Goal: Information Seeking & Learning: Learn about a topic

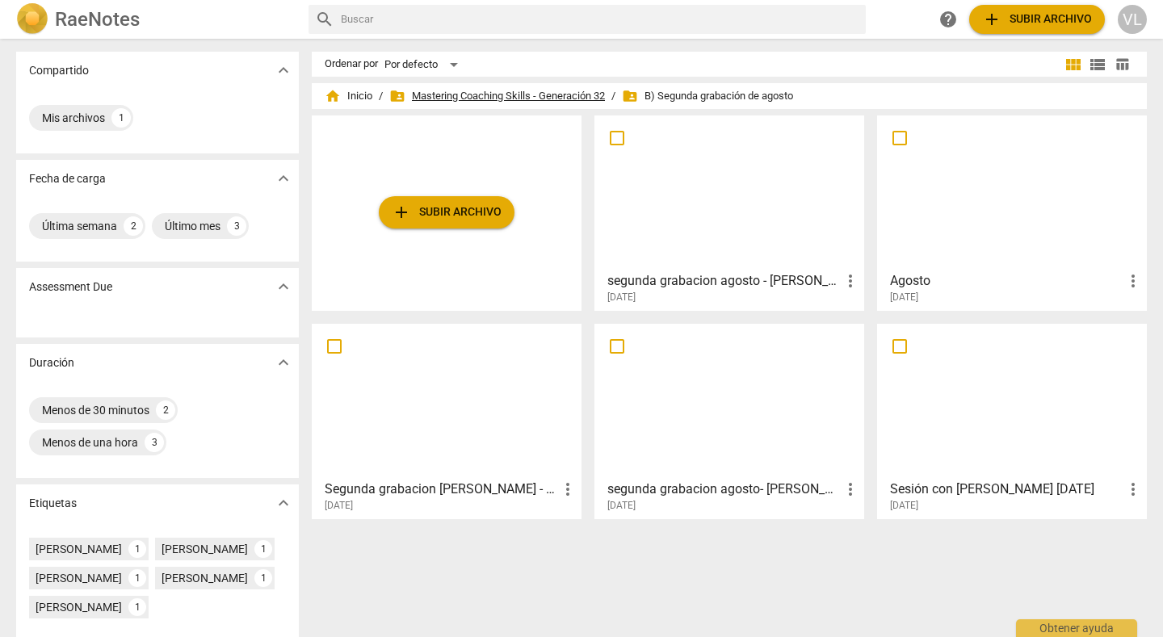
click at [457, 89] on span "folder_shared Mastering Coaching Skills - Generación 32" at bounding box center [497, 96] width 216 height 16
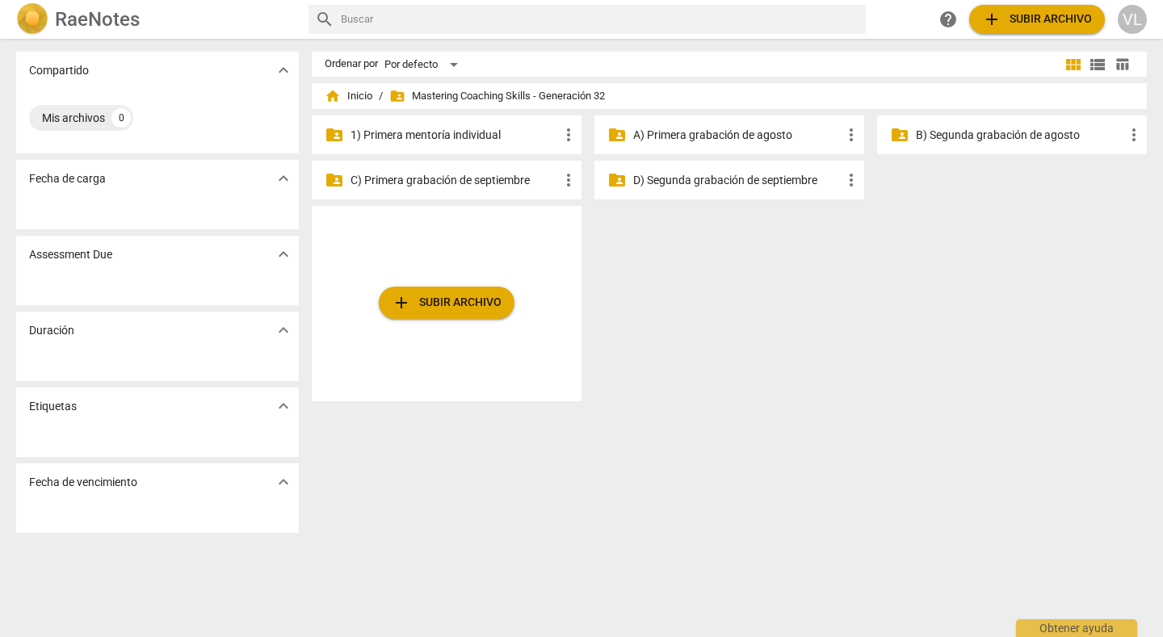
click at [649, 141] on p "A) Primera grabación de agosto" at bounding box center [737, 135] width 208 height 17
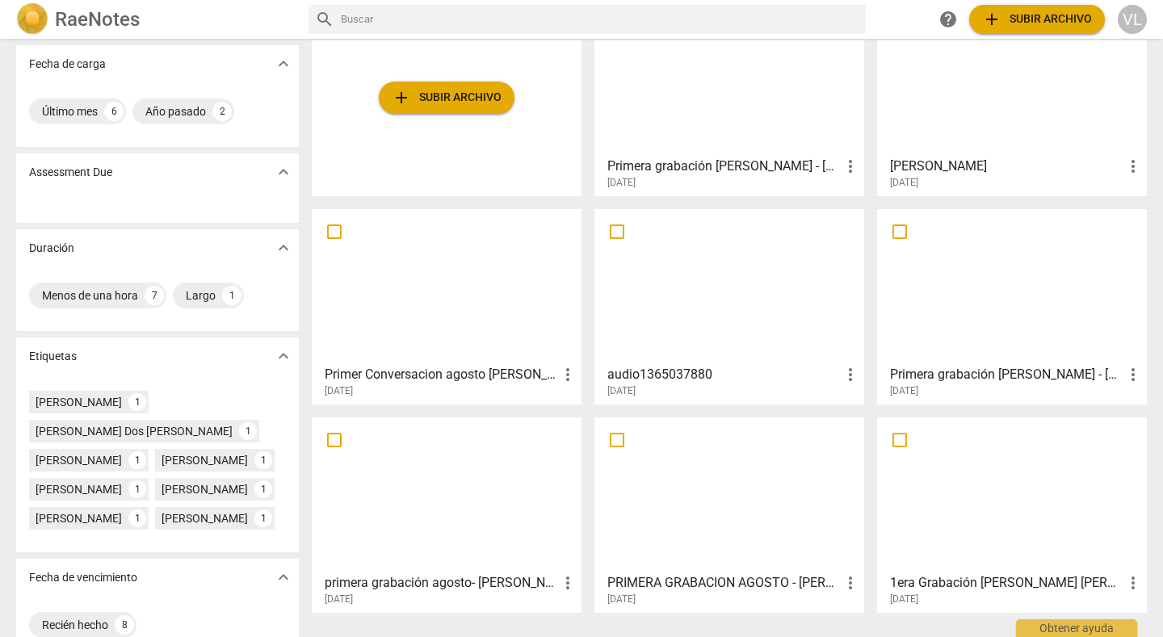
scroll to position [115, 0]
click at [404, 497] on div at bounding box center [446, 493] width 258 height 143
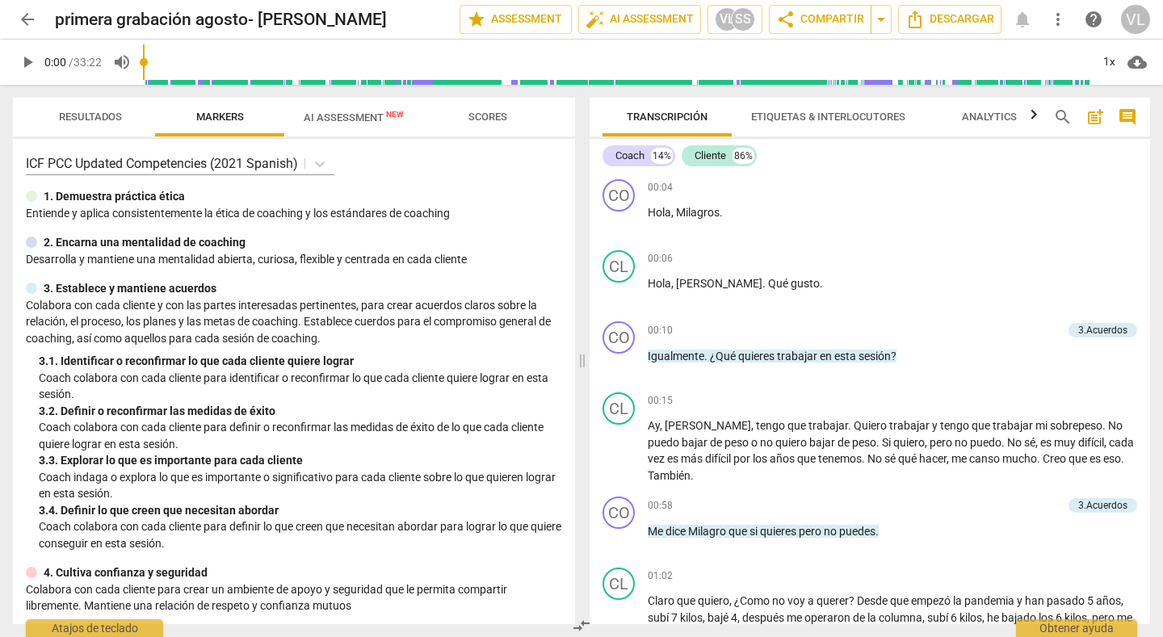
click at [22, 67] on span "play_arrow" at bounding box center [27, 61] width 19 height 19
type input "28"
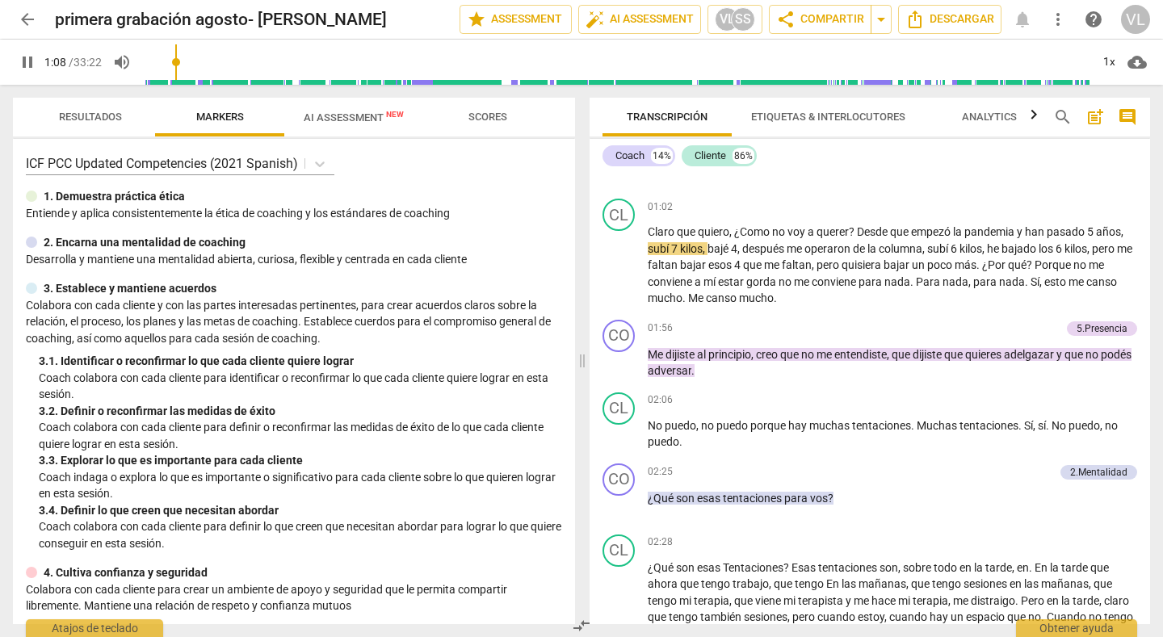
scroll to position [370, 0]
click at [968, 320] on div "+" at bounding box center [972, 328] width 16 height 16
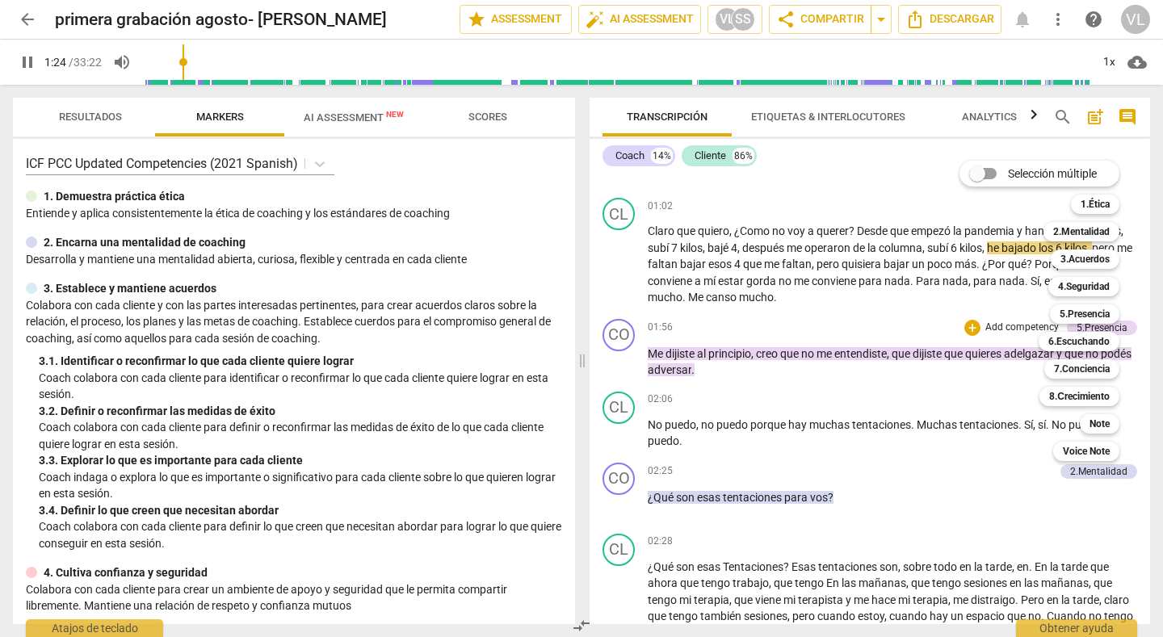
click at [1013, 391] on div "Selección múltiple m 1.Ética 1 2.Mentalidad 2 3.Acuerdos 3 4.Seguridad 4 5.Pres…" at bounding box center [1051, 311] width 197 height 309
click at [984, 388] on div "Selección múltiple m 1.Ética 1 2.Mentalidad 2 3.Acuerdos 3 4.Seguridad 4 5.Pres…" at bounding box center [1051, 311] width 197 height 309
click at [841, 308] on div at bounding box center [581, 318] width 1163 height 637
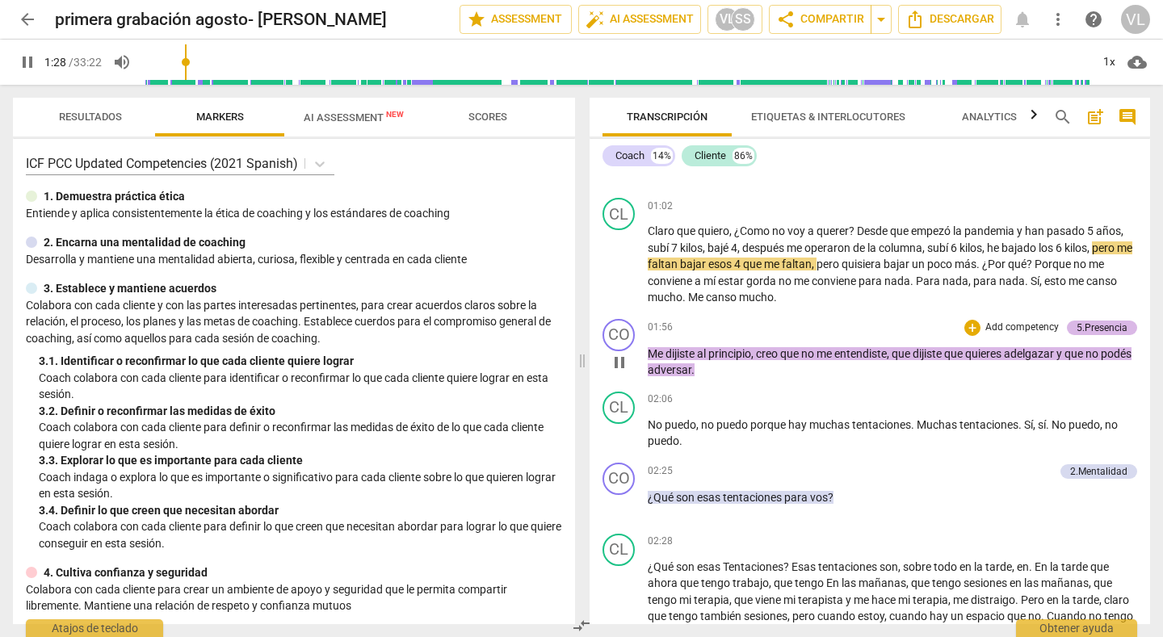
click at [1095, 321] on div "5.Presencia" at bounding box center [1102, 328] width 51 height 15
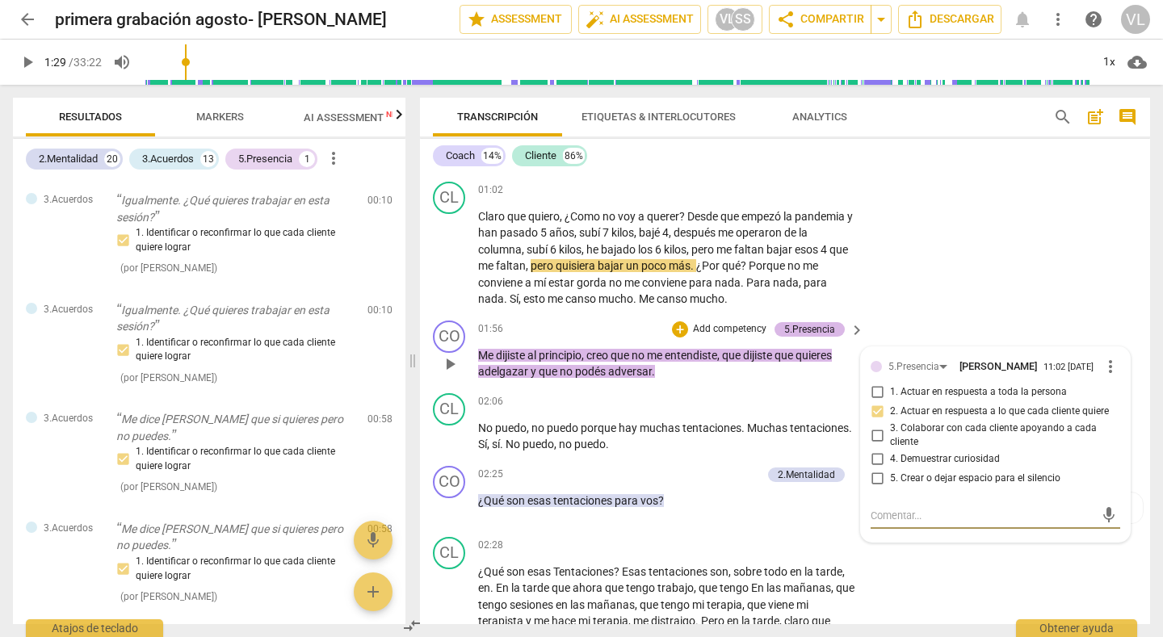
scroll to position [164, 0]
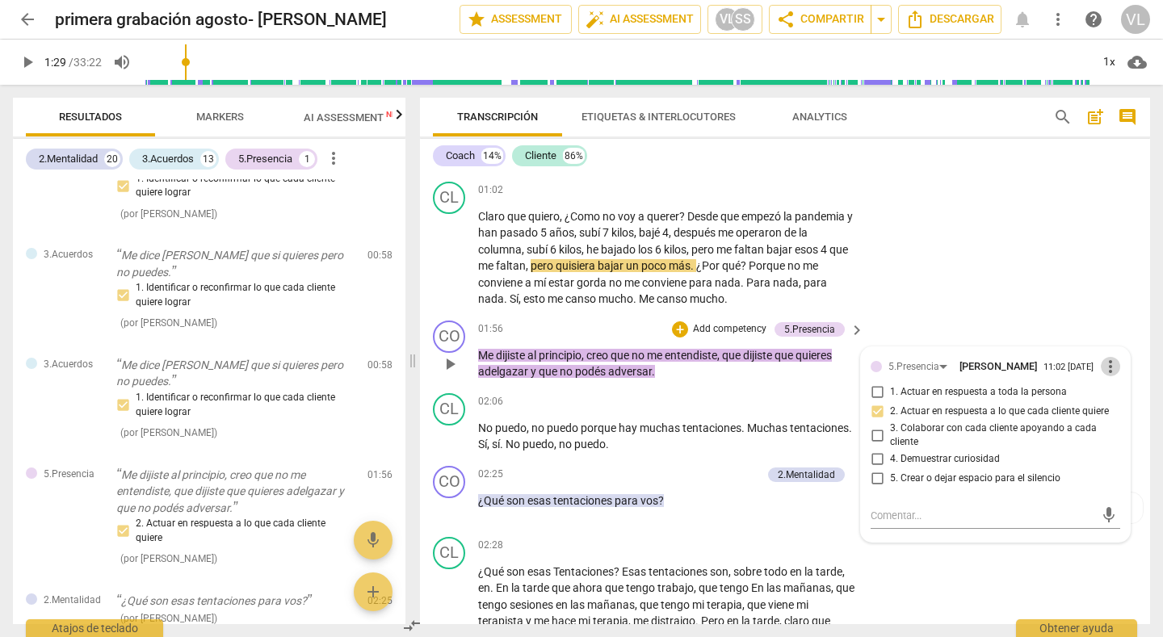
click at [1105, 363] on span "more_vert" at bounding box center [1110, 366] width 19 height 19
click at [1103, 392] on li "Borrar" at bounding box center [1120, 396] width 57 height 31
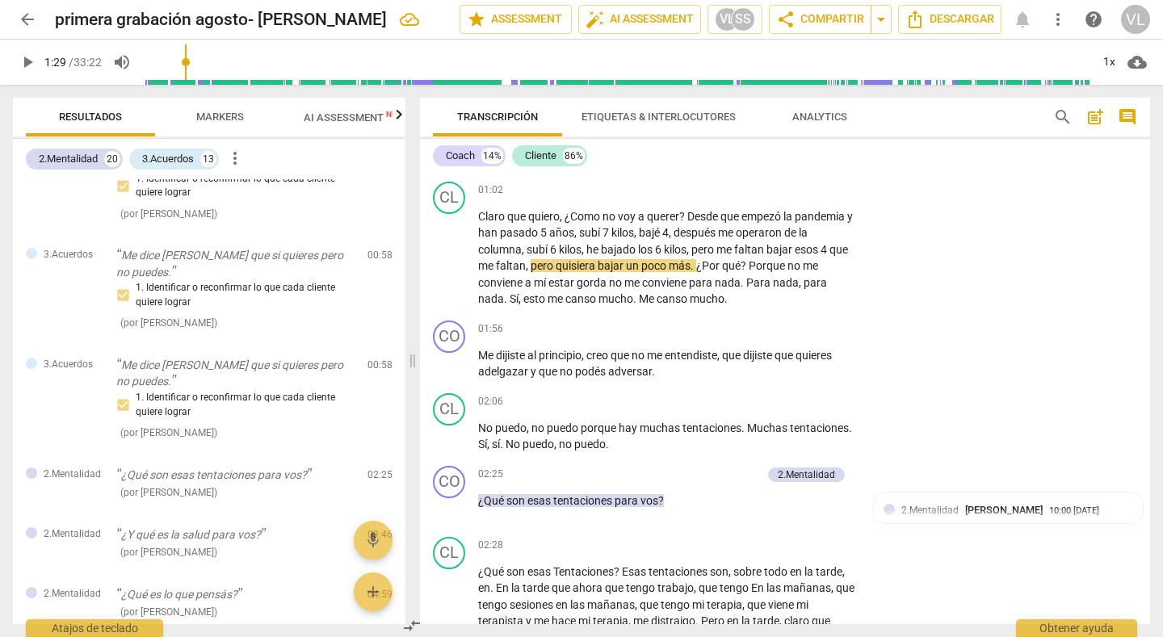
click at [26, 58] on span "play_arrow" at bounding box center [27, 61] width 19 height 19
click at [23, 55] on span "pause" at bounding box center [27, 61] width 19 height 19
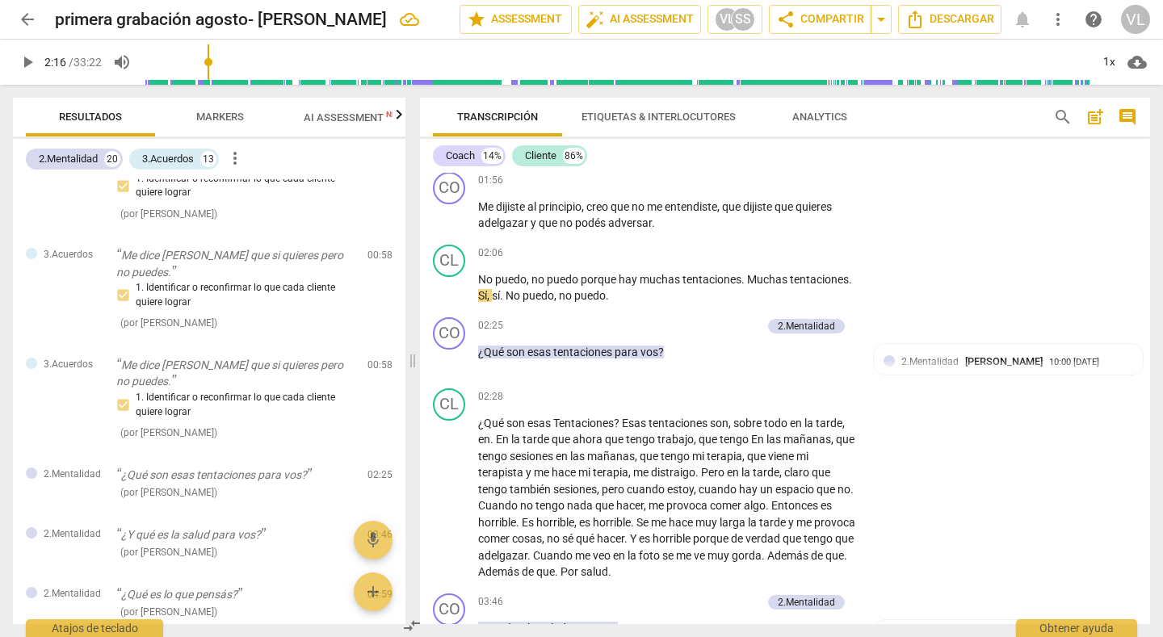
scroll to position [537, 0]
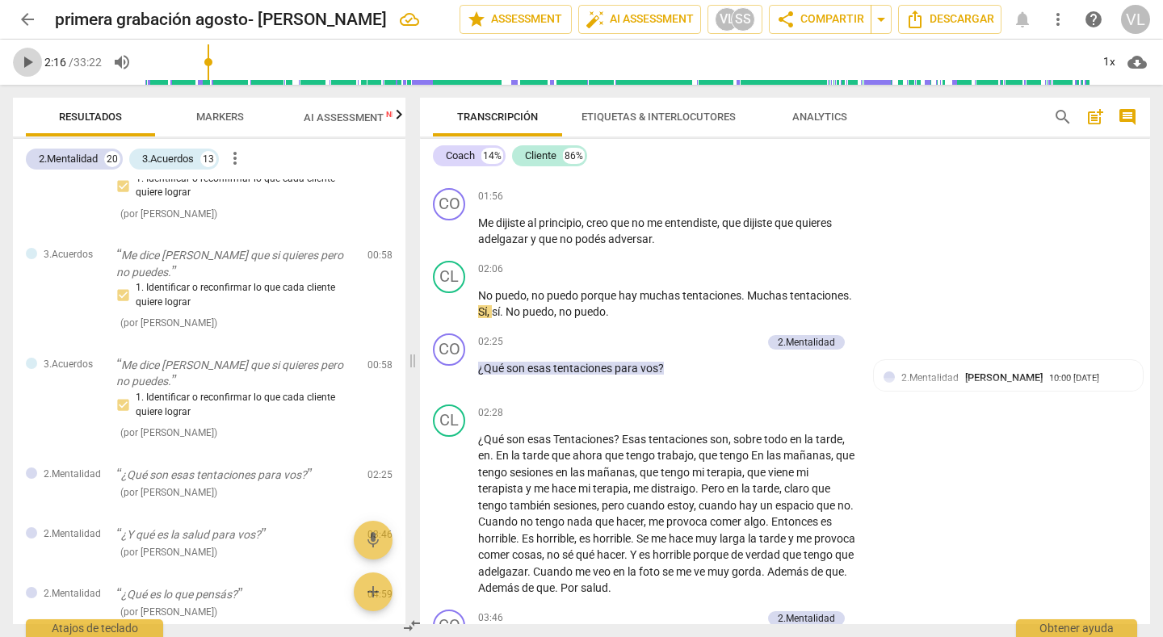
click at [20, 57] on span "play_arrow" at bounding box center [27, 61] width 19 height 19
click at [20, 57] on span "pause" at bounding box center [27, 61] width 19 height 19
click at [27, 64] on span "play_arrow" at bounding box center [27, 61] width 19 height 19
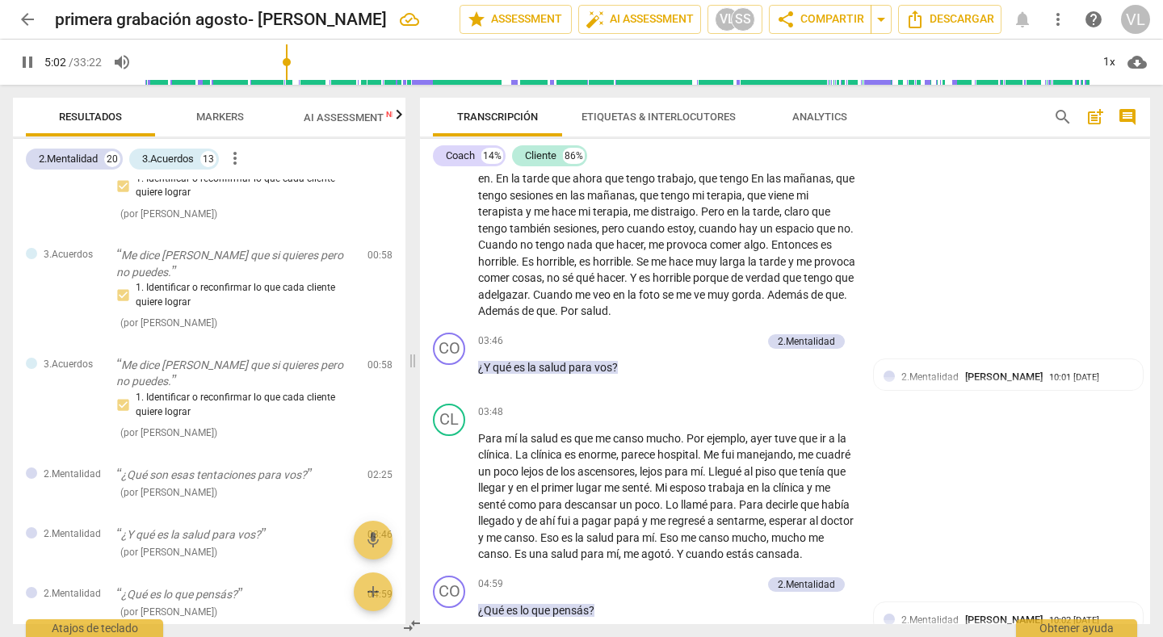
scroll to position [1316, 0]
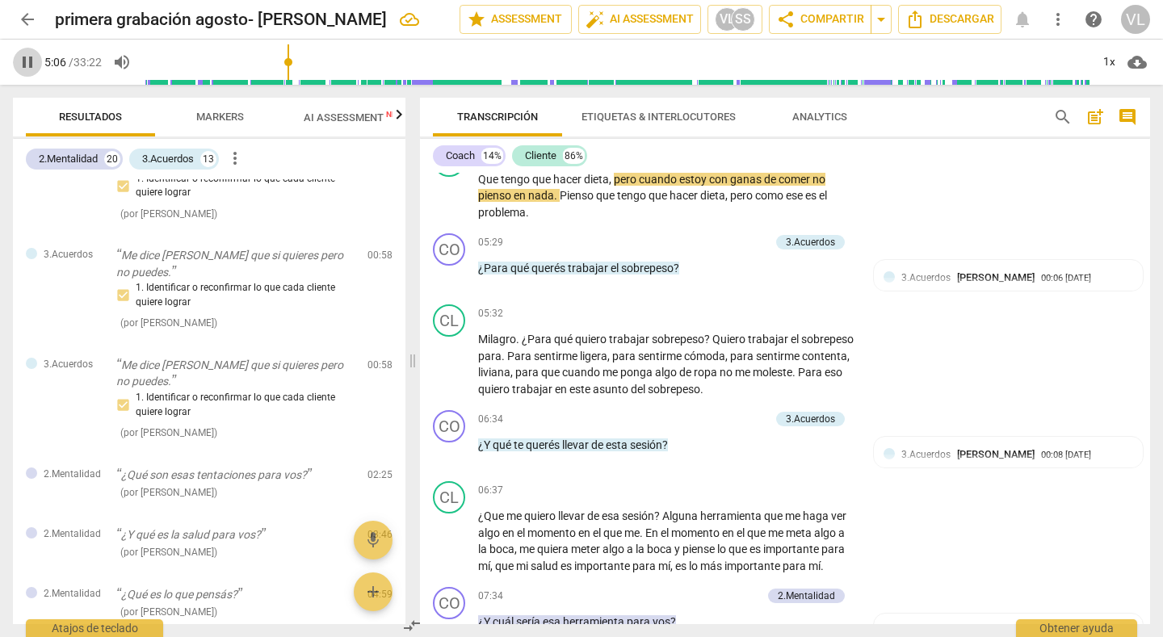
click at [24, 63] on span "pause" at bounding box center [27, 61] width 19 height 19
click at [963, 212] on div "CL play_arrow pause 05:02 + Add competency keyboard_arrow_right Que tengo que h…" at bounding box center [785, 183] width 730 height 90
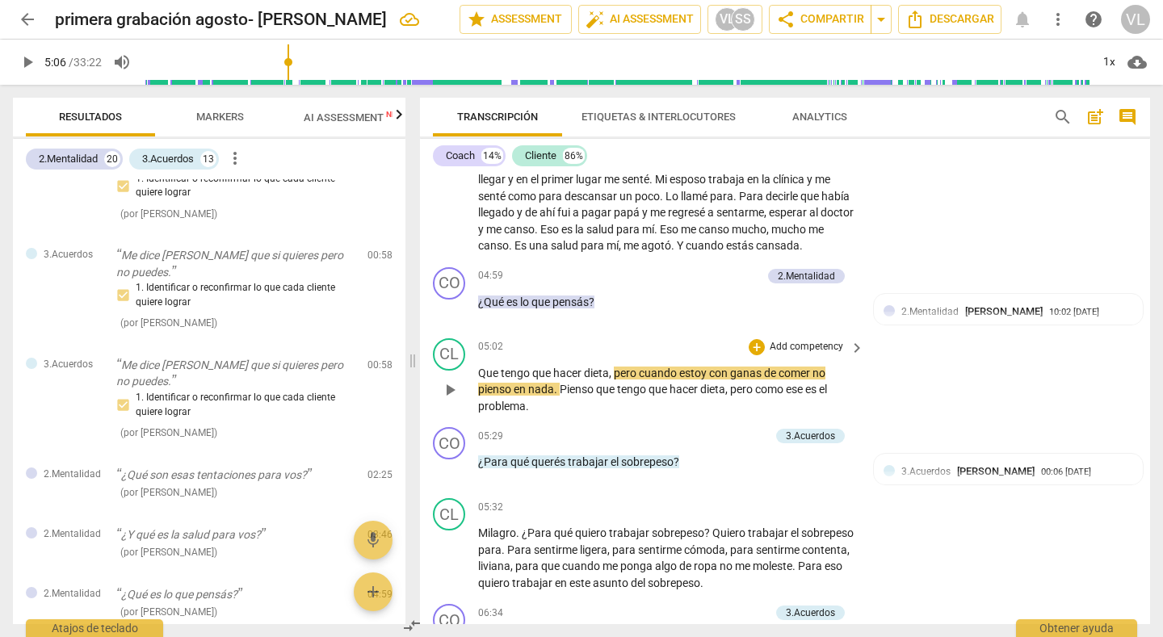
scroll to position [1090, 0]
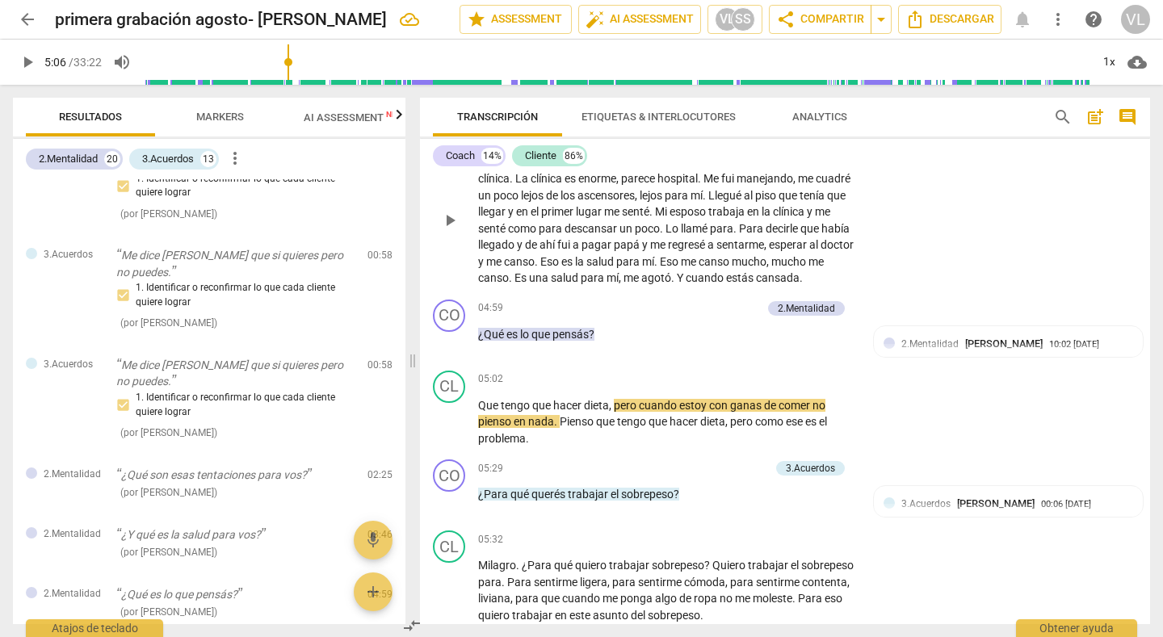
click at [677, 277] on span "." at bounding box center [674, 277] width 6 height 13
click at [730, 317] on div "+ Add competency 2.Mentalidad" at bounding box center [754, 309] width 179 height 18
click at [677, 273] on span "." at bounding box center [674, 277] width 6 height 13
click at [686, 275] on span "Y" at bounding box center [681, 277] width 9 height 13
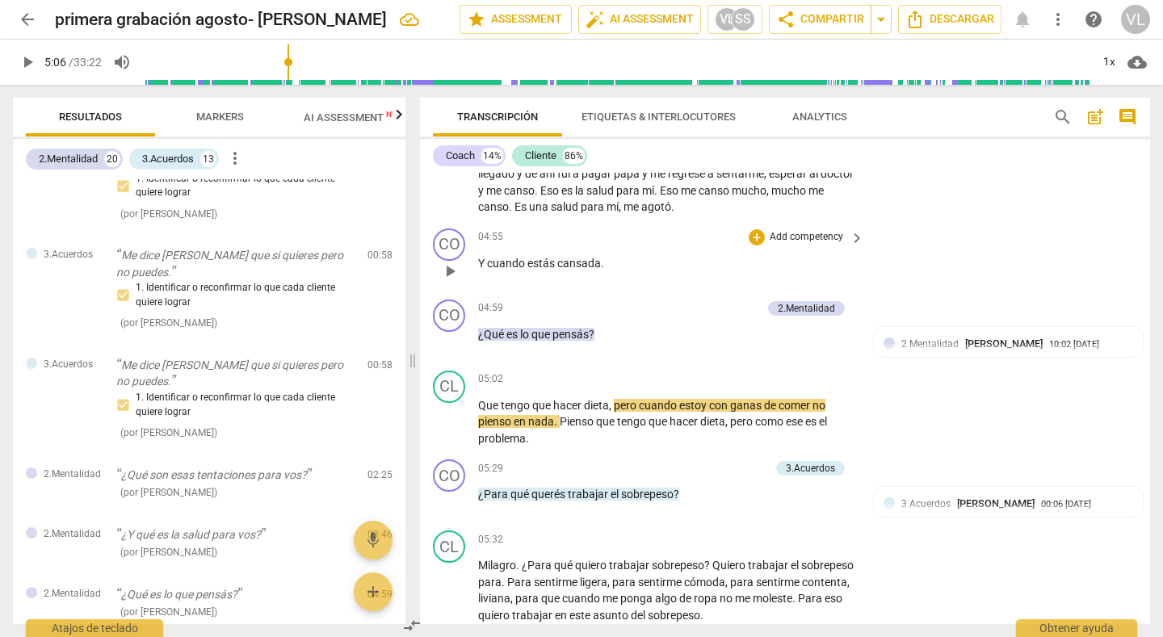
scroll to position [1194, 0]
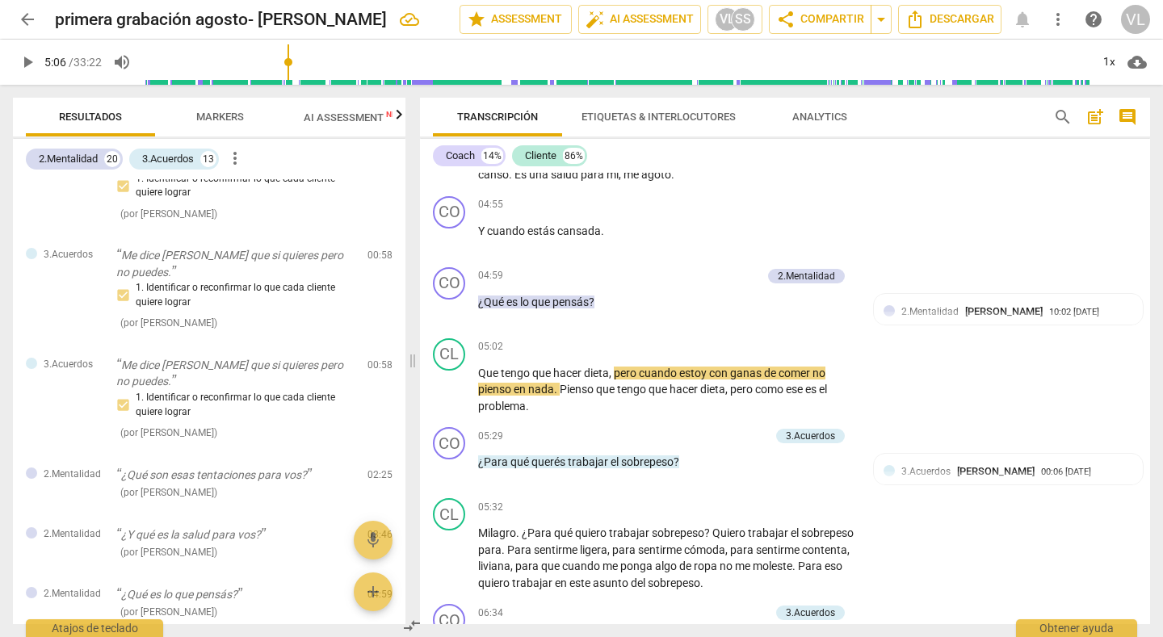
click at [21, 66] on span "play_arrow" at bounding box center [27, 61] width 19 height 19
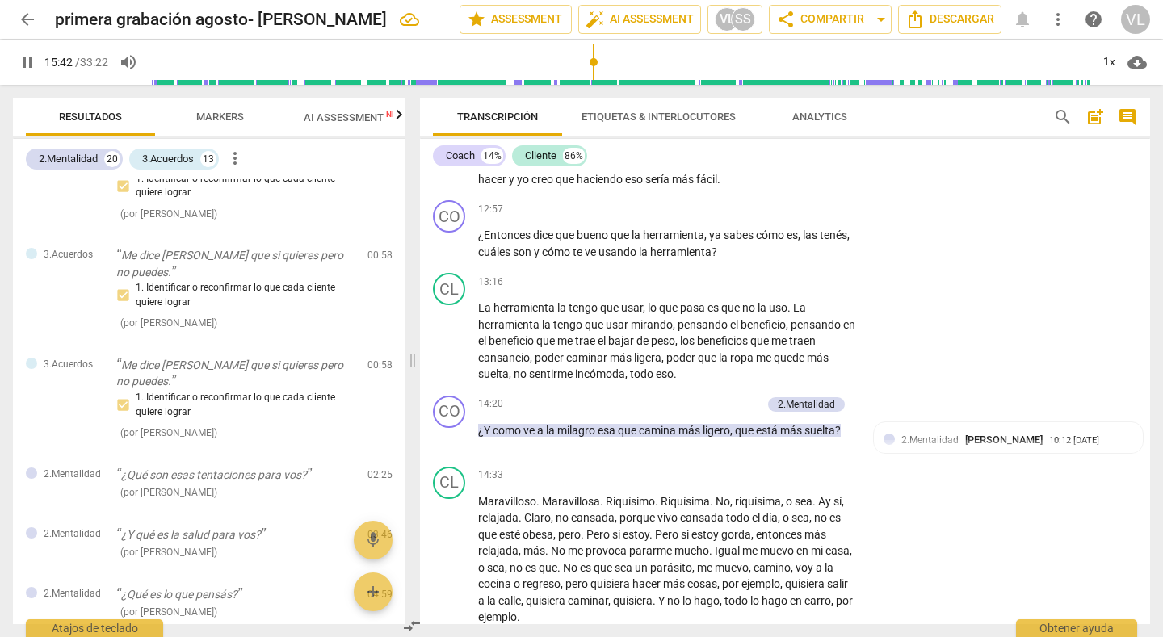
scroll to position [3515, 0]
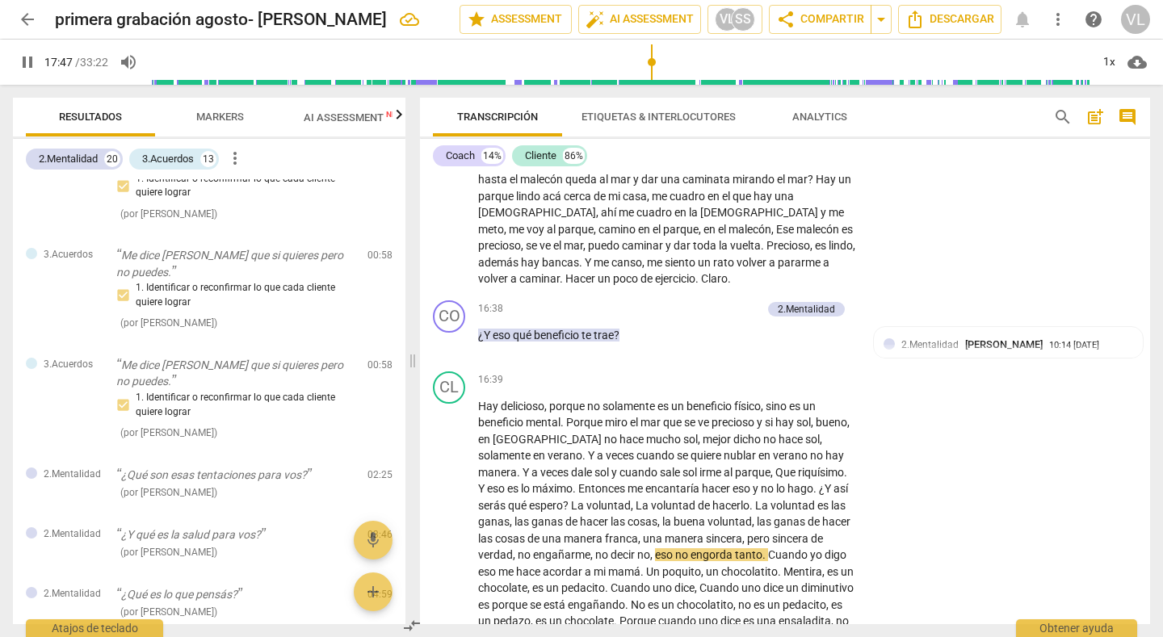
click at [652, 73] on input "range" at bounding box center [619, 62] width 941 height 52
click at [640, 69] on input "range" at bounding box center [619, 62] width 941 height 52
click at [28, 58] on span "pause" at bounding box center [27, 61] width 19 height 19
type input "1066"
click at [749, 512] on span "." at bounding box center [752, 505] width 6 height 13
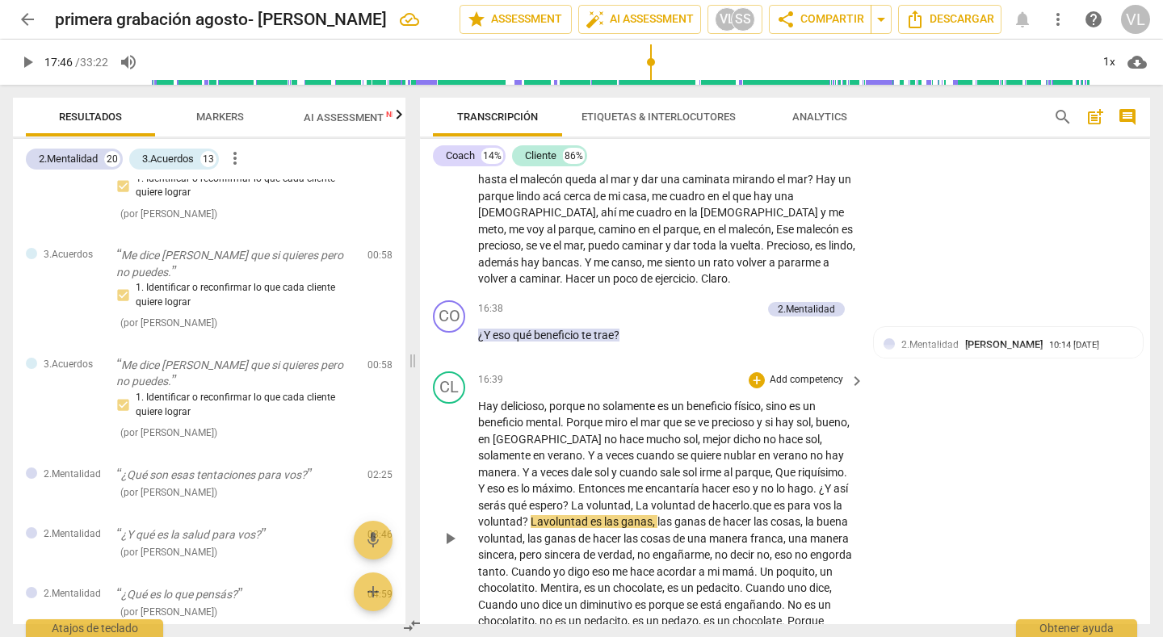
click at [665, 523] on span ".que es para vos la voluntad?" at bounding box center [660, 514] width 364 height 30
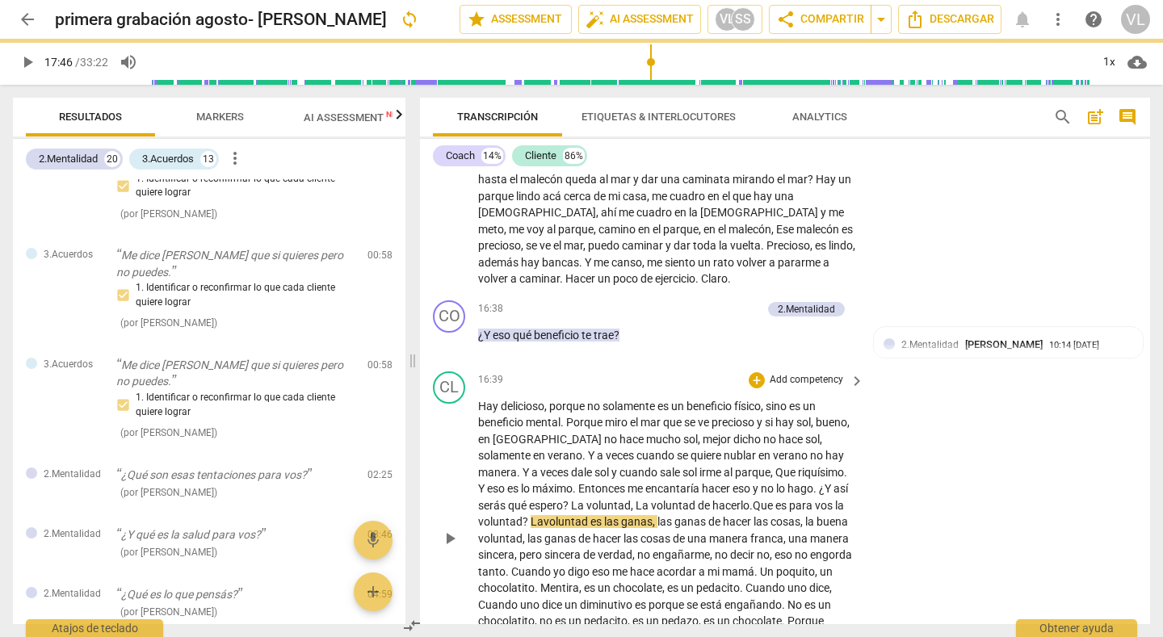
click at [657, 523] on span ".Que es para vos la voluntad?" at bounding box center [661, 514] width 366 height 30
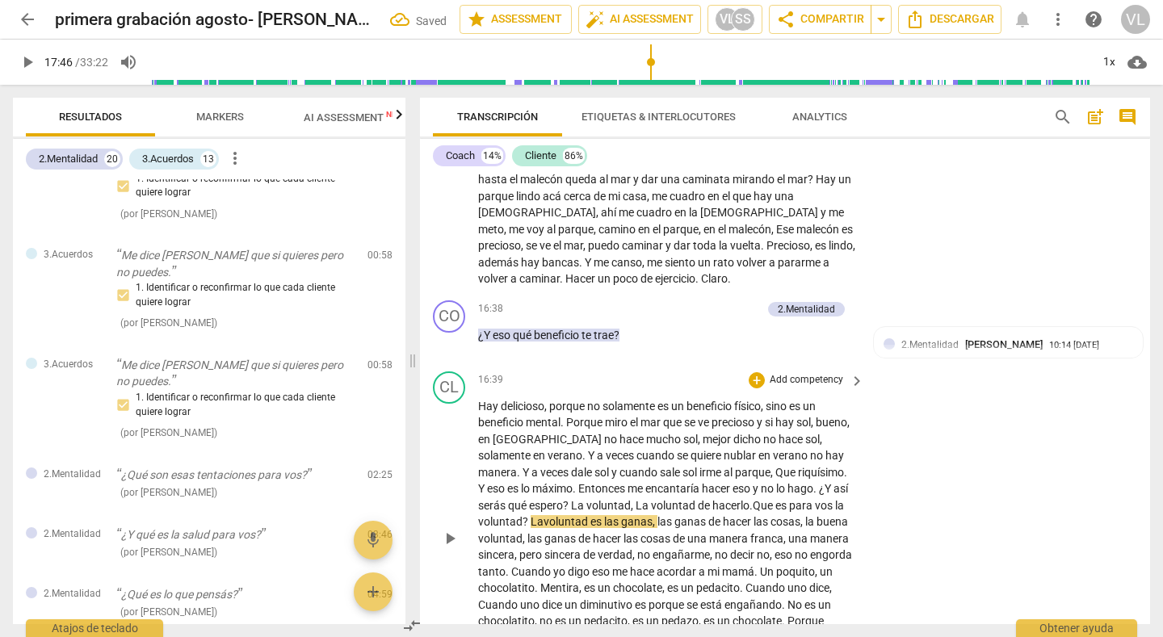
click at [658, 519] on span ".Que es para vos la voluntad?" at bounding box center [661, 514] width 366 height 30
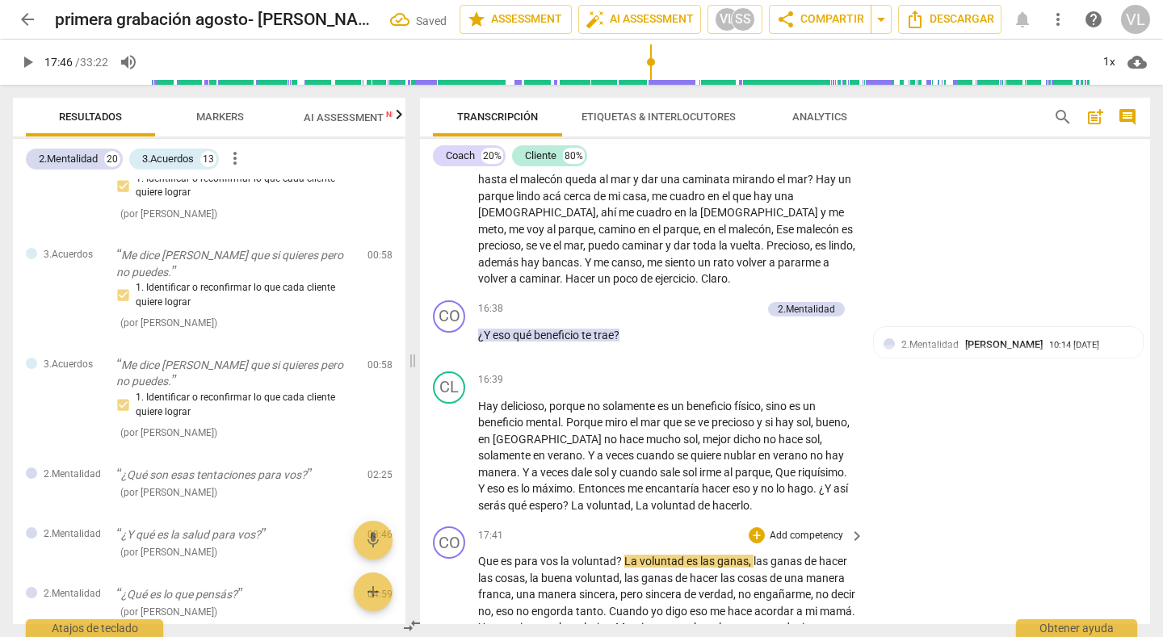
click at [622, 568] on span "?" at bounding box center [620, 561] width 8 height 13
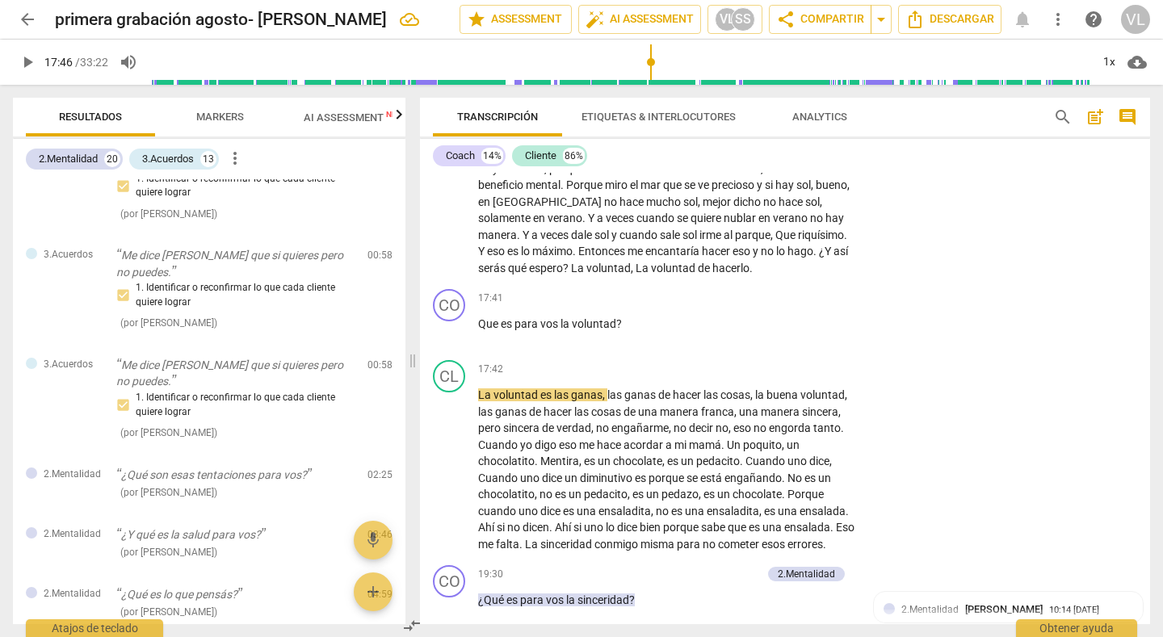
scroll to position [3768, 0]
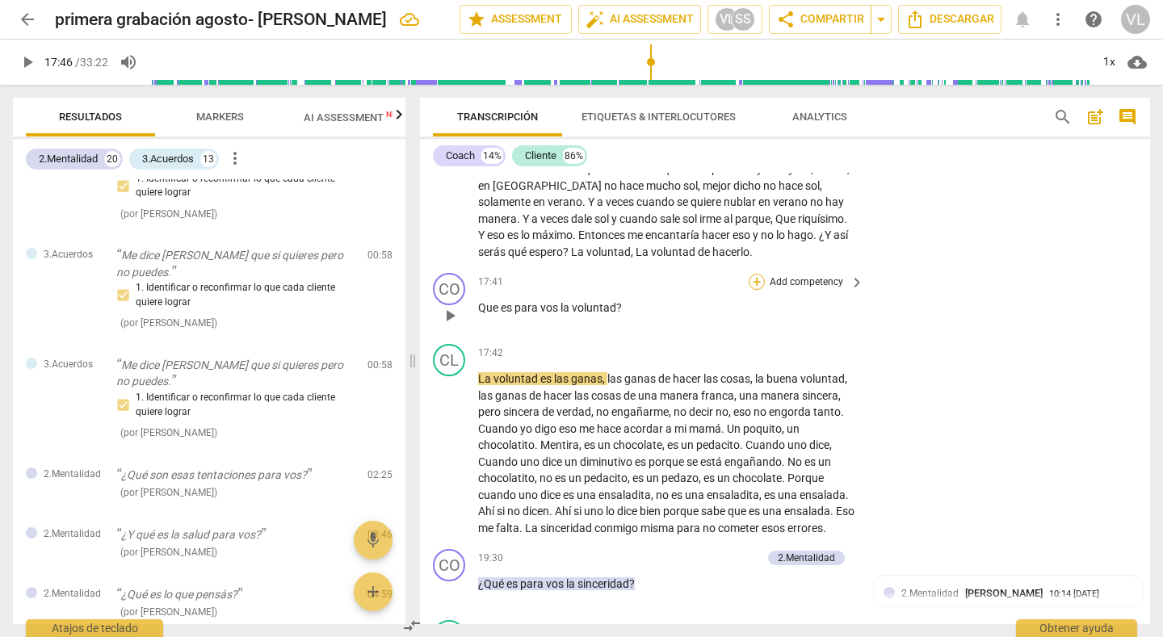
click at [752, 290] on div "+" at bounding box center [757, 282] width 16 height 16
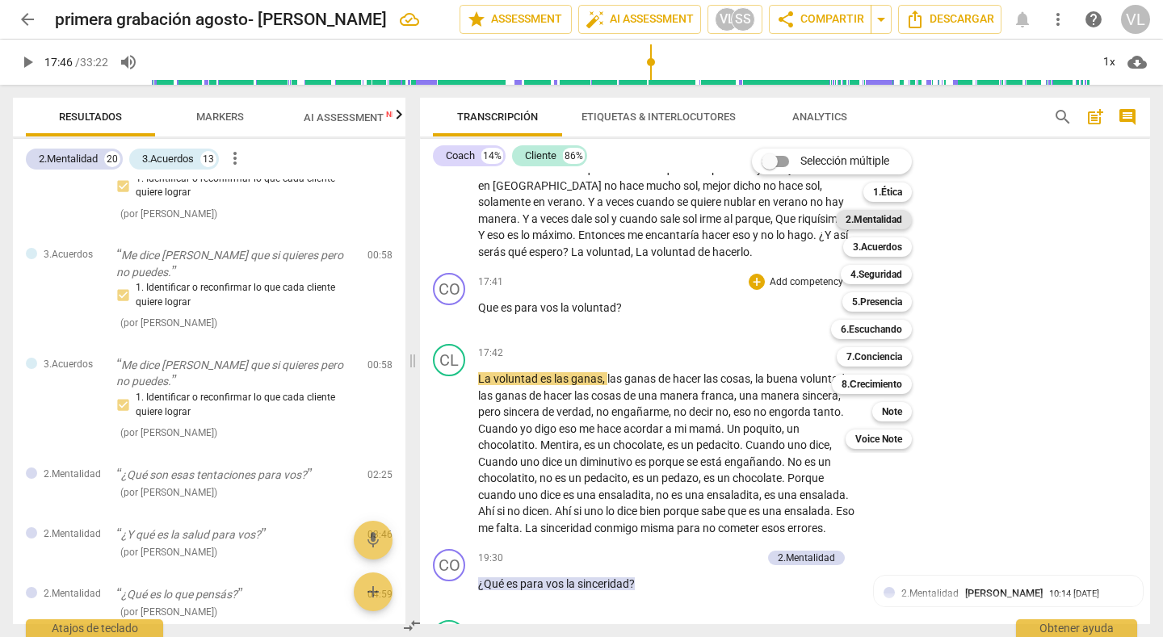
click at [895, 219] on b "2.Mentalidad" at bounding box center [874, 219] width 57 height 19
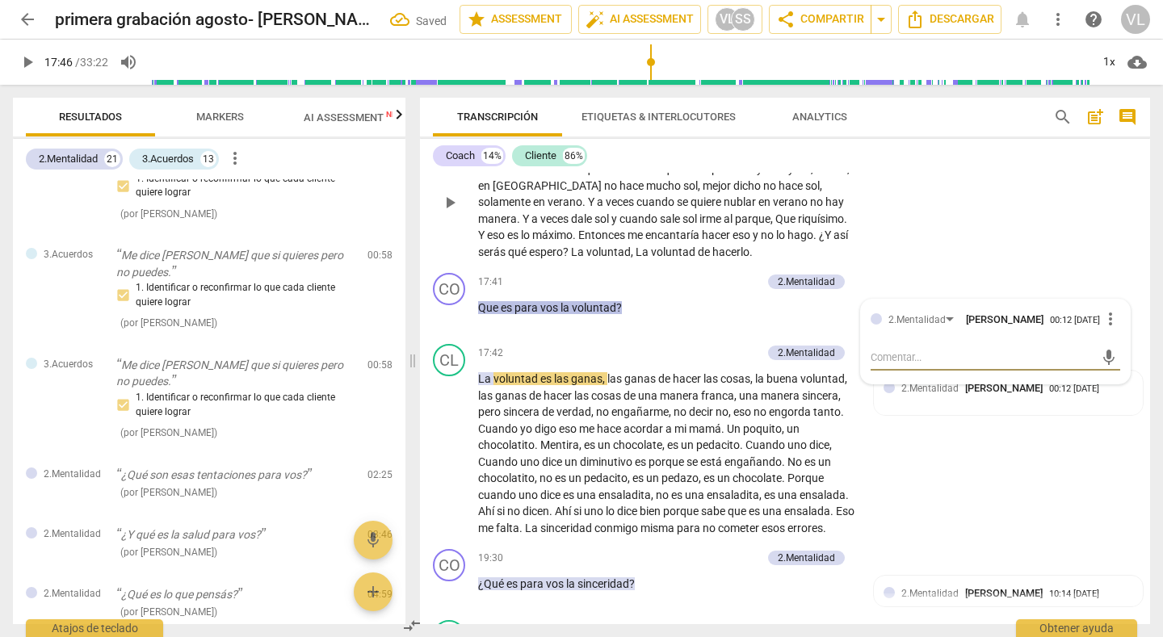
click at [946, 218] on div "CL play_arrow pause 16:39 + Add competency keyboard_arrow_right Hay delicioso ,…" at bounding box center [785, 189] width 730 height 156
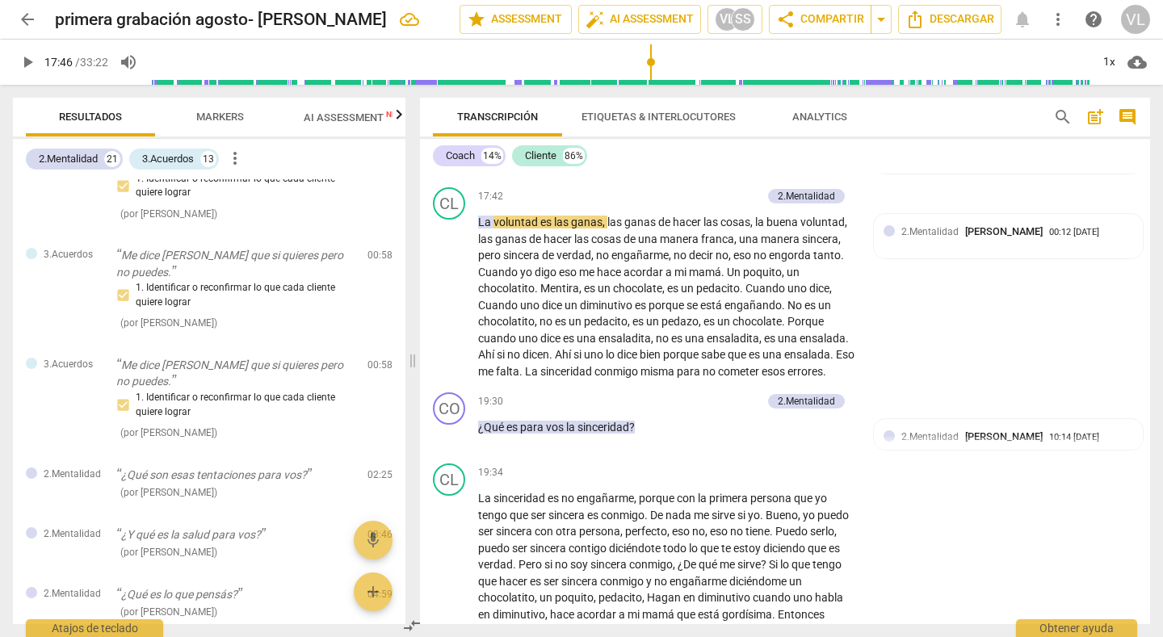
scroll to position [3940, 0]
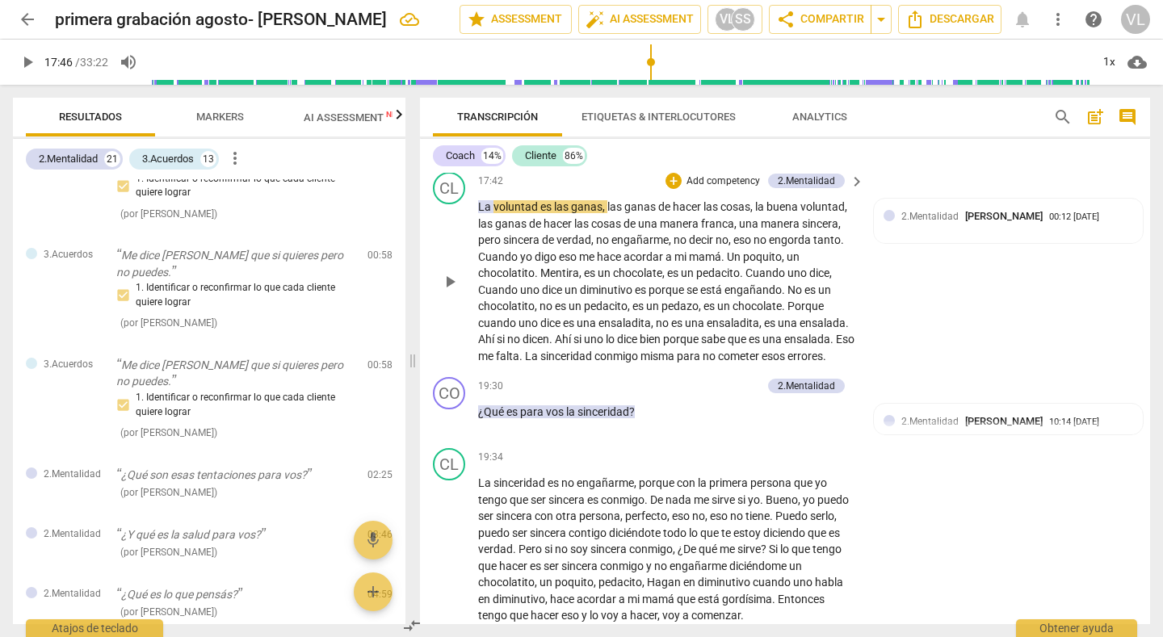
click at [494, 213] on span "voluntad" at bounding box center [516, 206] width 47 height 13
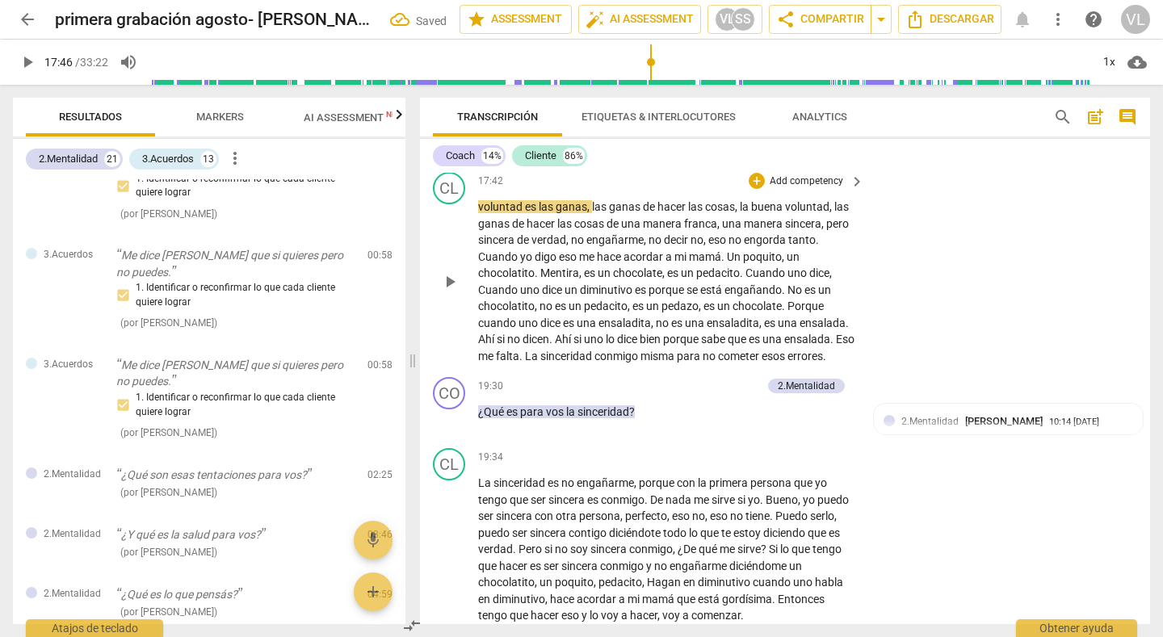
click at [1004, 298] on div "CL play_arrow pause 17:42 + Add competency keyboard_arrow_right voluntad es las…" at bounding box center [785, 268] width 730 height 205
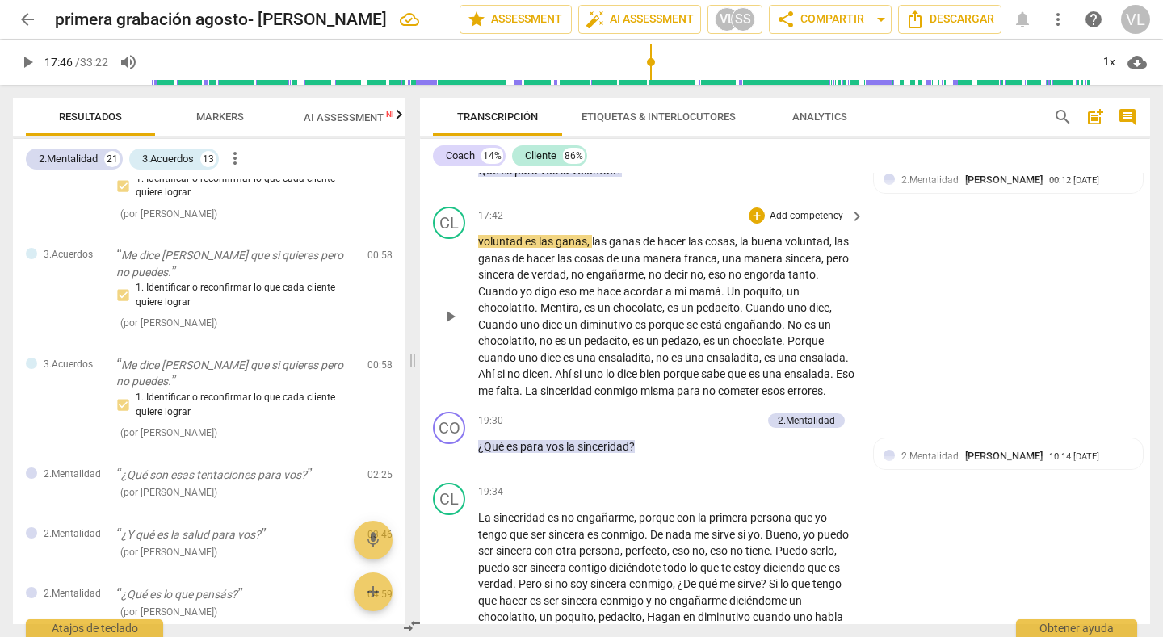
scroll to position [3908, 0]
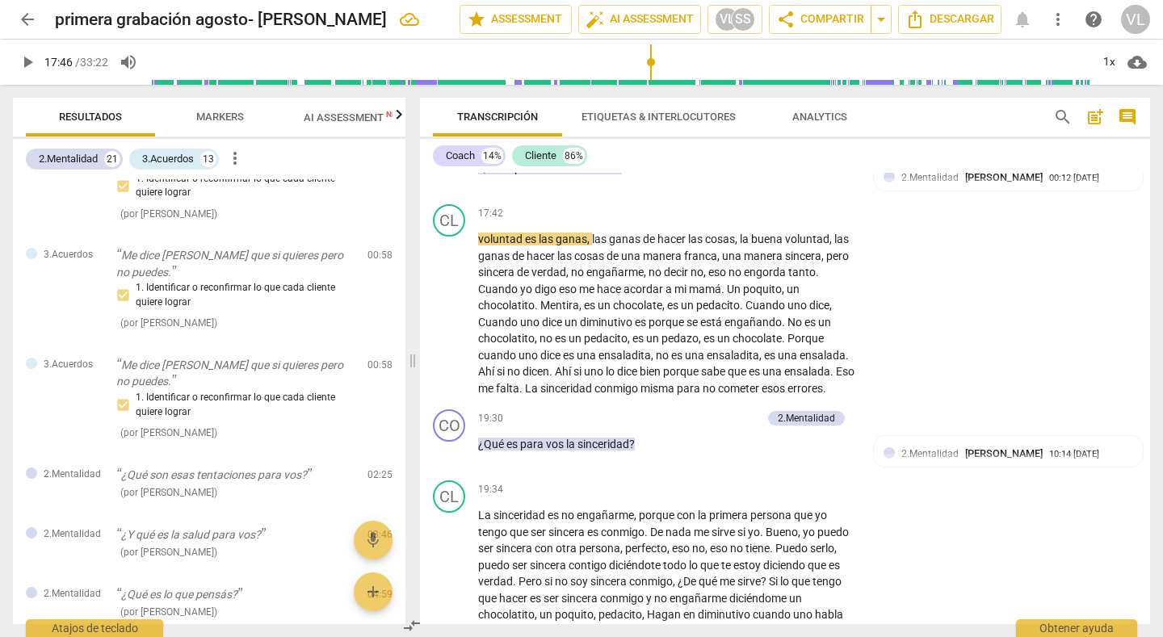
click at [22, 61] on span "play_arrow" at bounding box center [27, 61] width 19 height 19
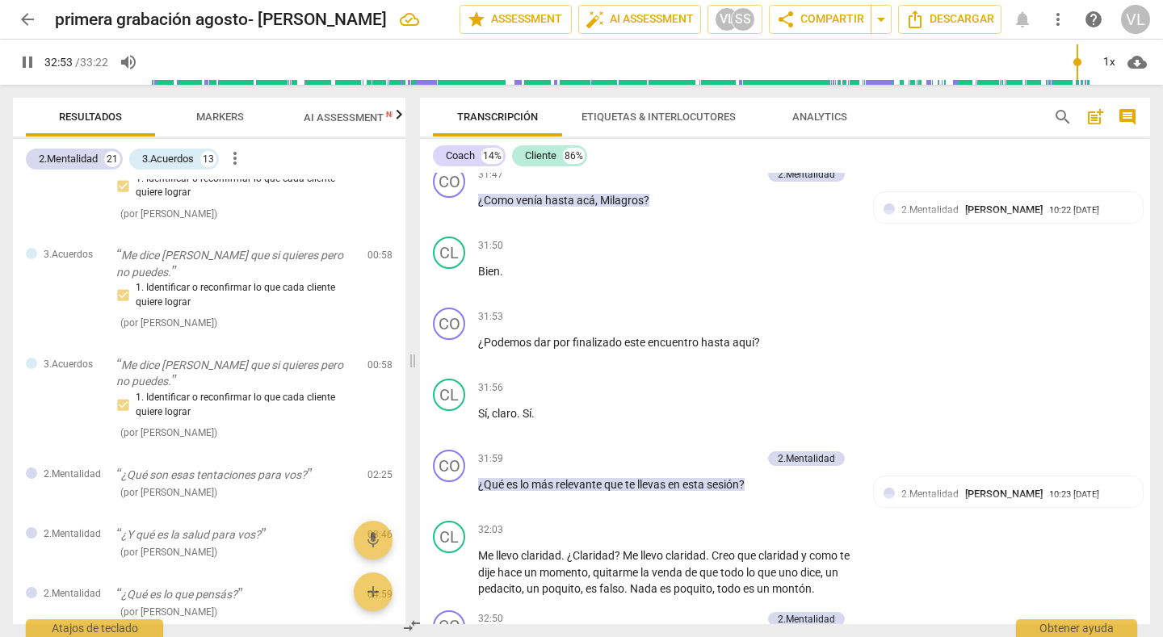
scroll to position [8321, 0]
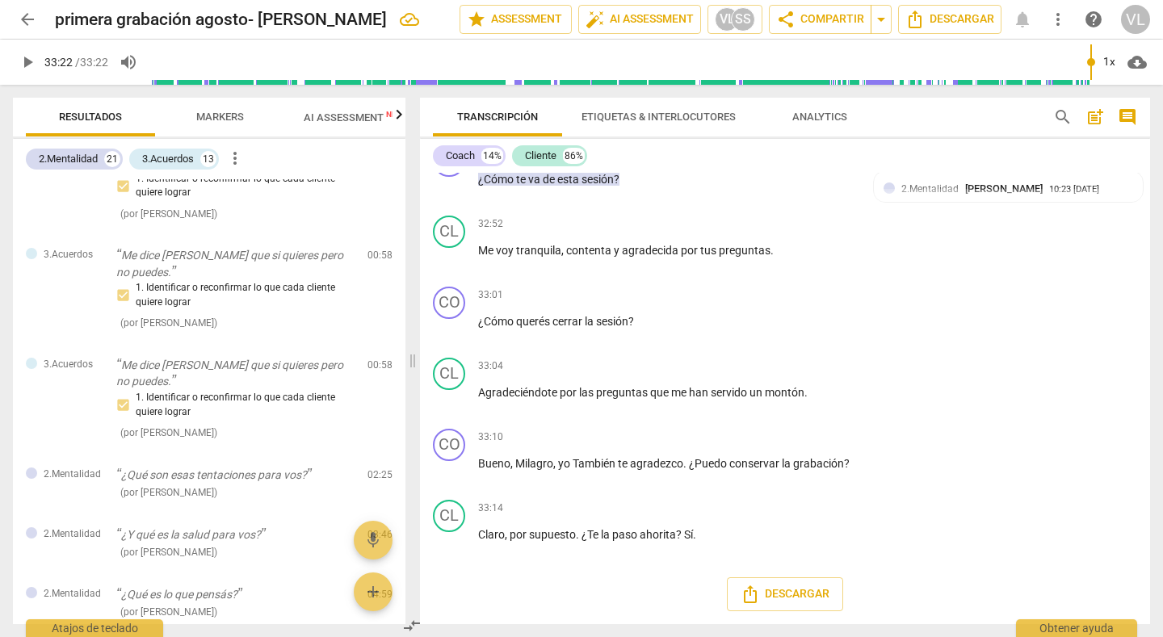
type input "2002"
